Goal: Check status

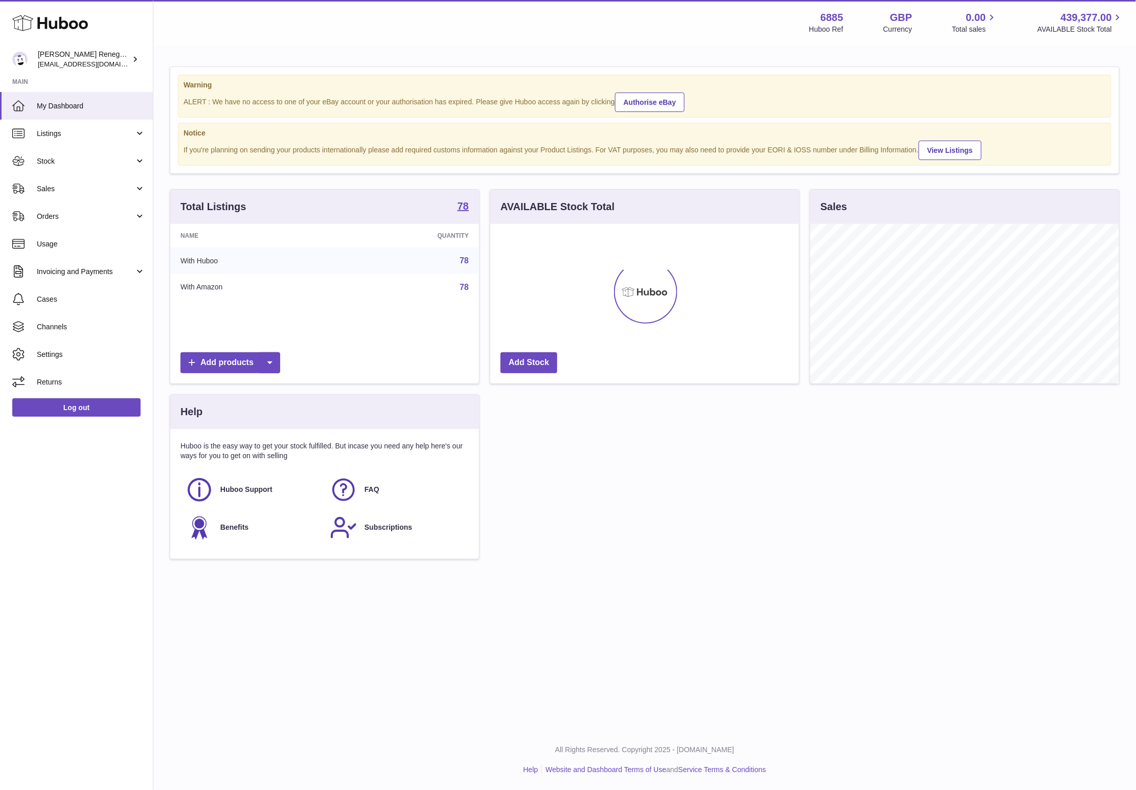
scroll to position [160, 308]
click at [81, 186] on span "Sales" at bounding box center [86, 189] width 98 height 10
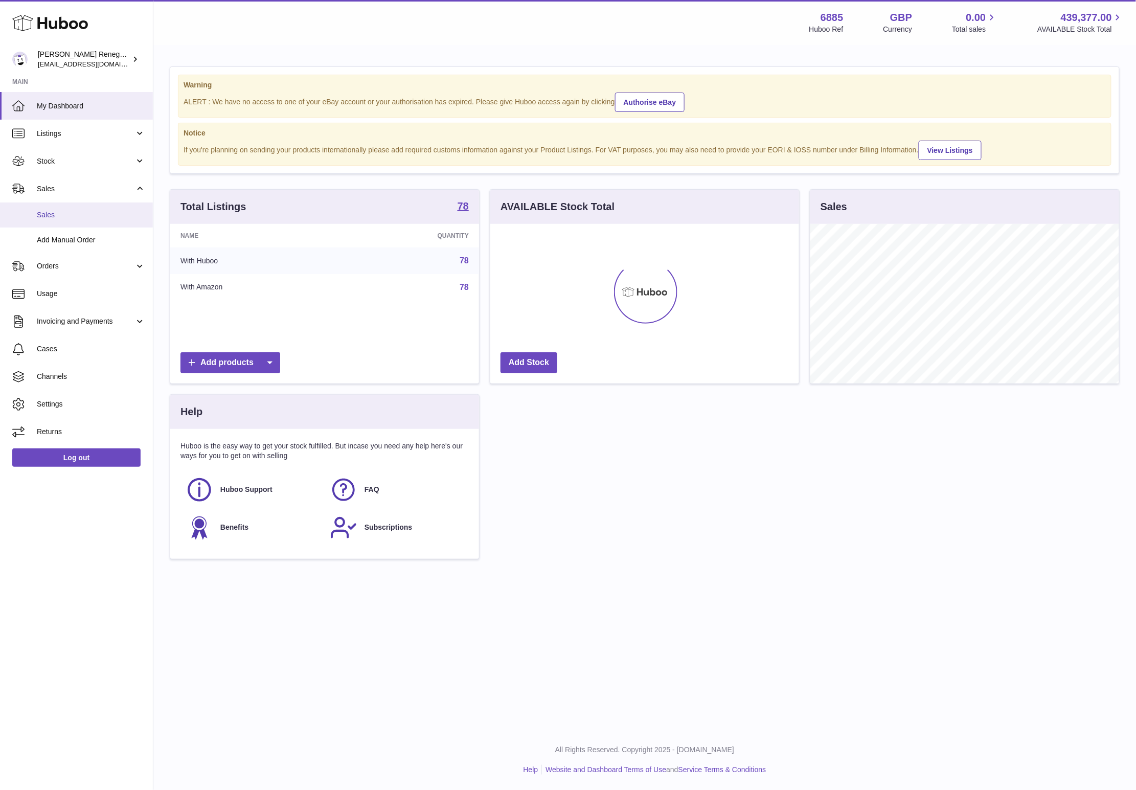
click at [70, 207] on link "Sales" at bounding box center [76, 214] width 153 height 25
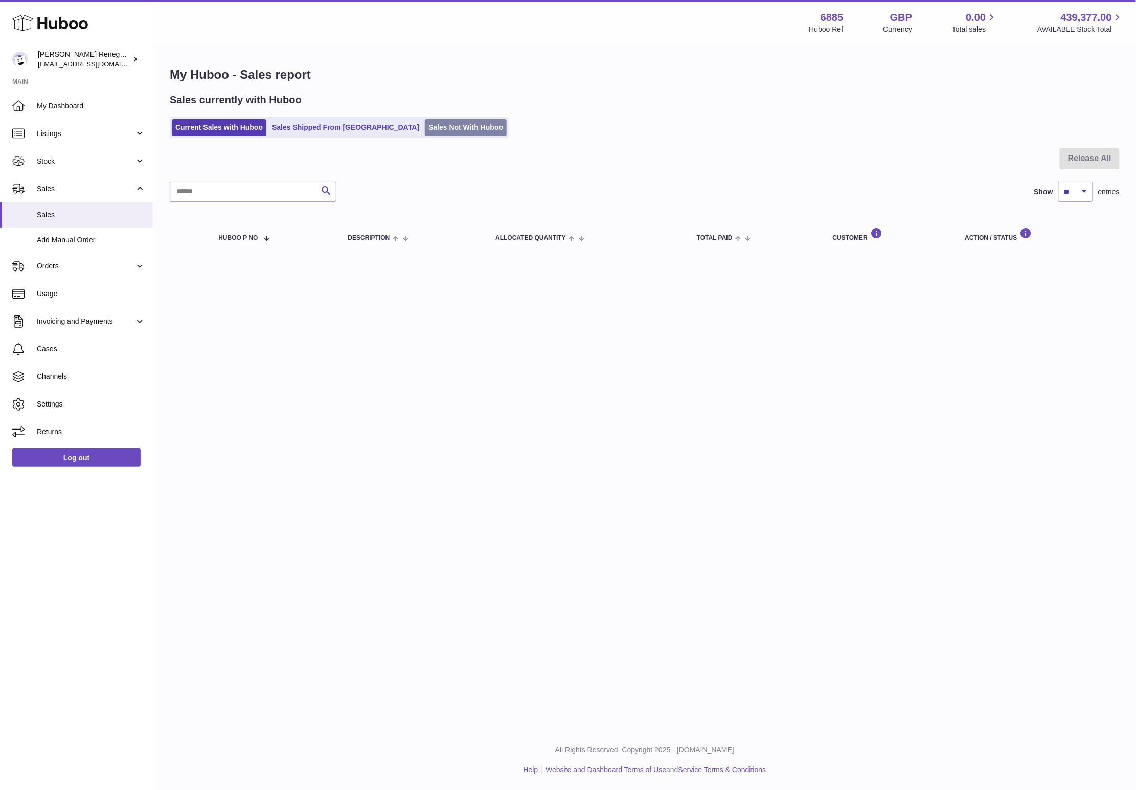
click at [437, 133] on link "Sales Not With Huboo" at bounding box center [466, 127] width 82 height 17
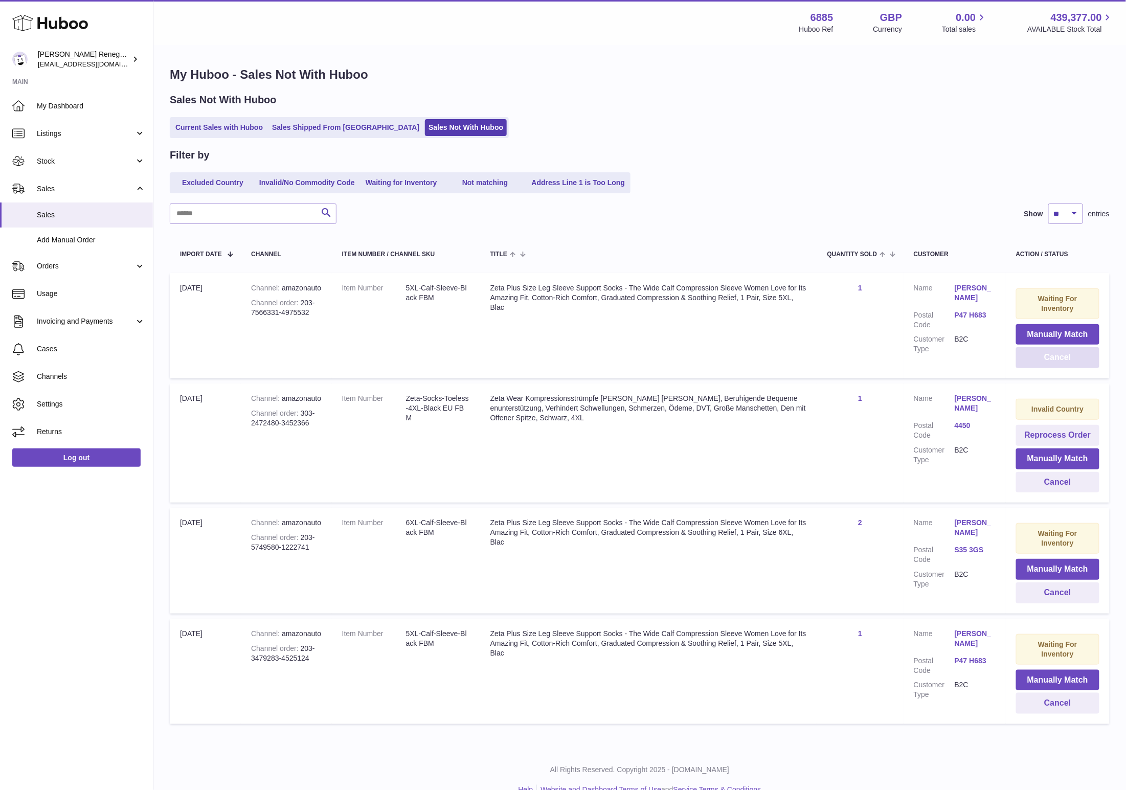
click at [1047, 357] on button "Cancel" at bounding box center [1057, 357] width 83 height 21
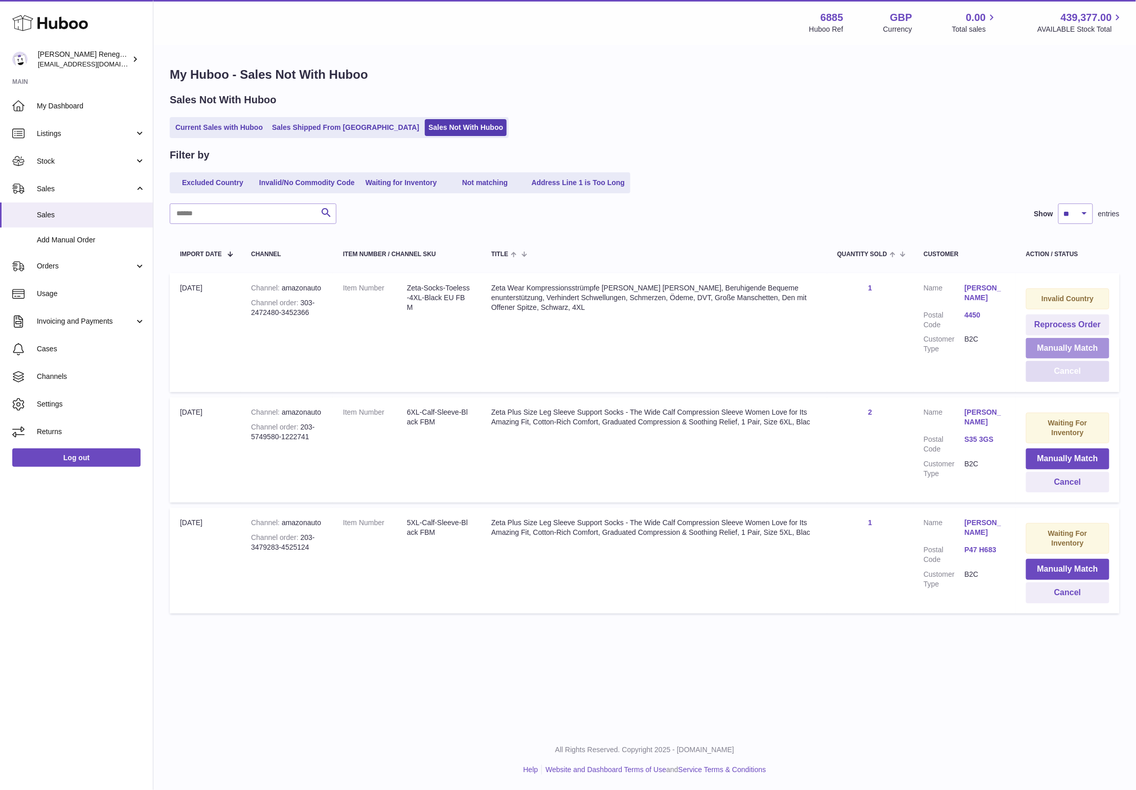
drag, startPoint x: 1049, startPoint y: 357, endPoint x: 1056, endPoint y: 370, distance: 14.9
click at [1056, 370] on td "Invalid Country Reprocess Order Manually Match Cancel" at bounding box center [1068, 332] width 104 height 119
click at [1056, 370] on button "Cancel" at bounding box center [1067, 371] width 83 height 21
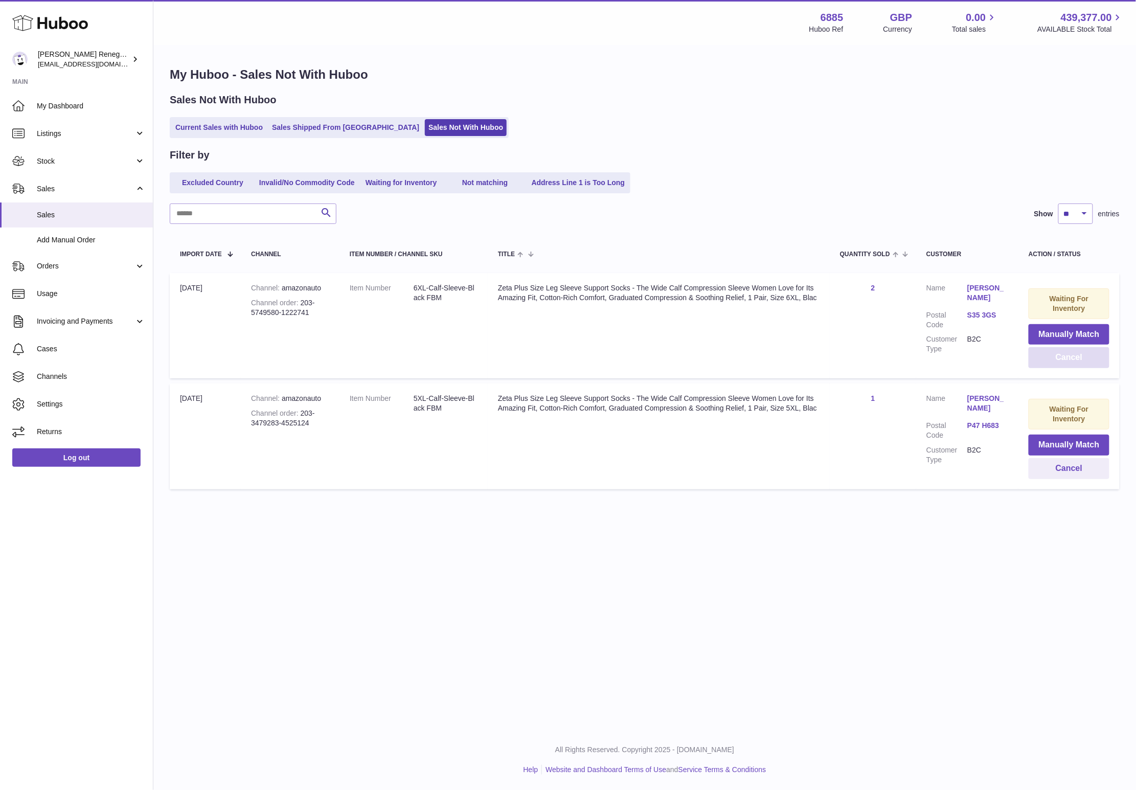
click at [1056, 370] on td "Waiting For Inventory Manually Match Cancel" at bounding box center [1069, 325] width 101 height 105
click at [1062, 363] on button "Cancel" at bounding box center [1069, 357] width 81 height 21
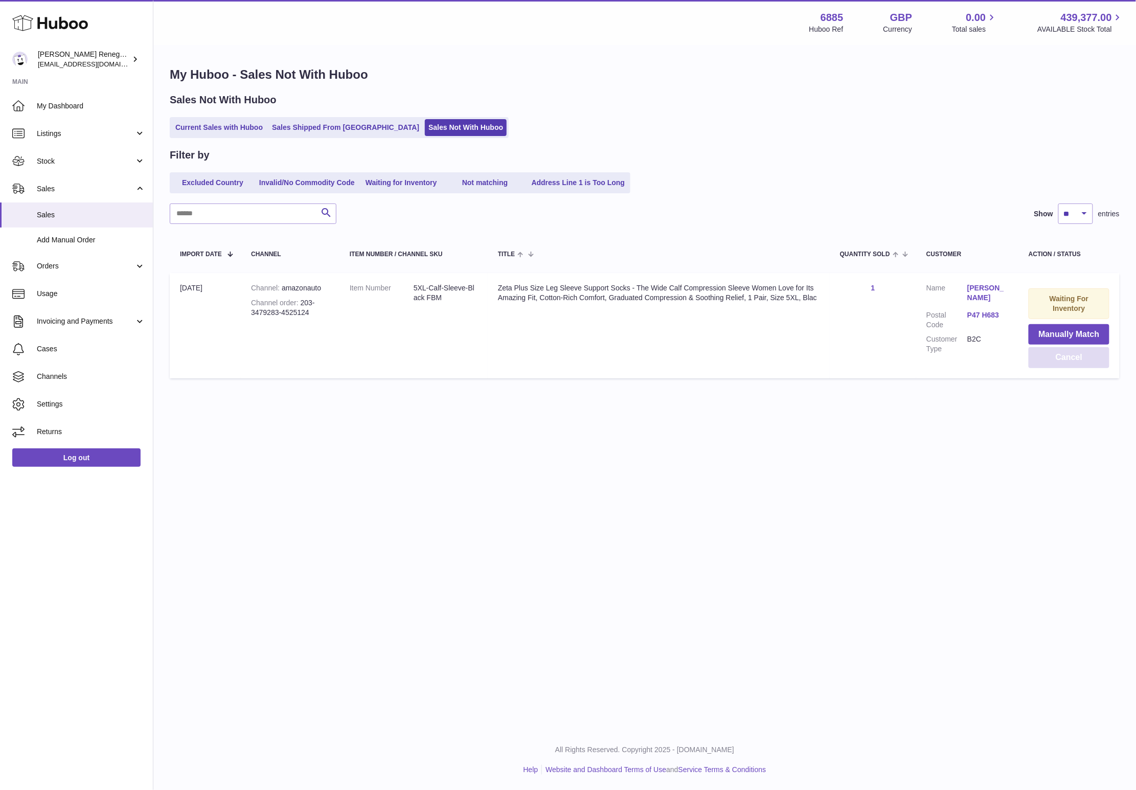
click at [1062, 363] on button "Cancel" at bounding box center [1069, 357] width 81 height 21
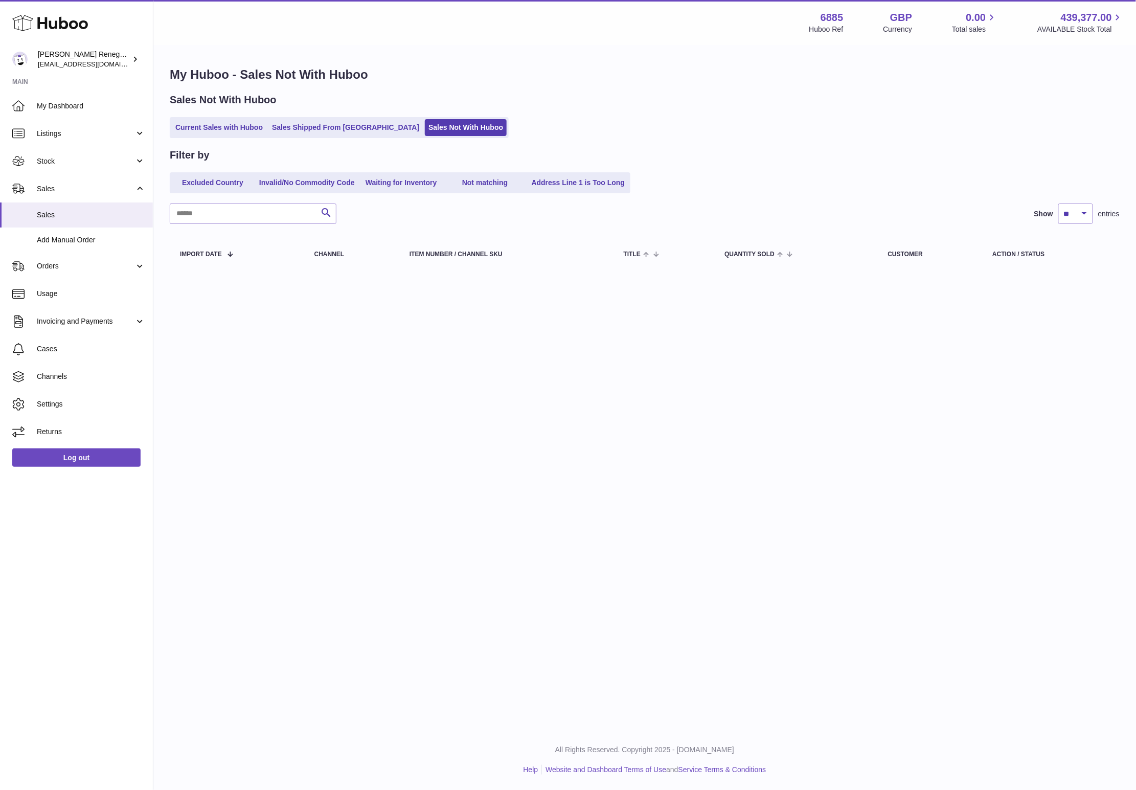
click at [732, 297] on div "Menu Huboo 6885 Huboo Ref GBP Currency 0.00 Total sales 439,377.00 AVAILABLE St…" at bounding box center [644, 365] width 983 height 730
